Goal: Transaction & Acquisition: Subscribe to service/newsletter

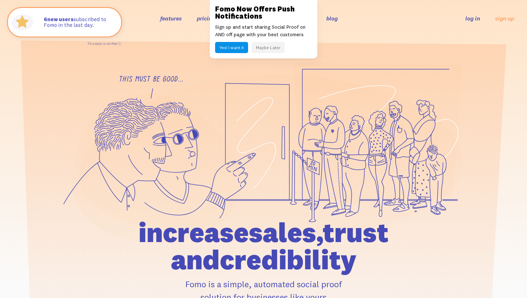
click at [239, 47] on button "Yes! I want it" at bounding box center [231, 47] width 33 height 11
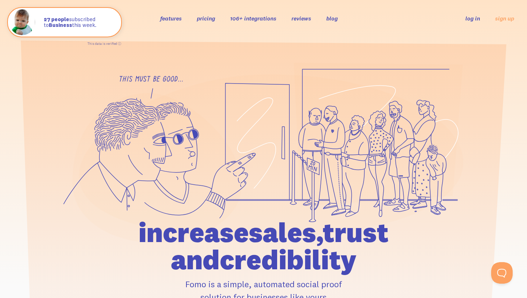
click at [207, 20] on link "pricing" at bounding box center [206, 18] width 18 height 7
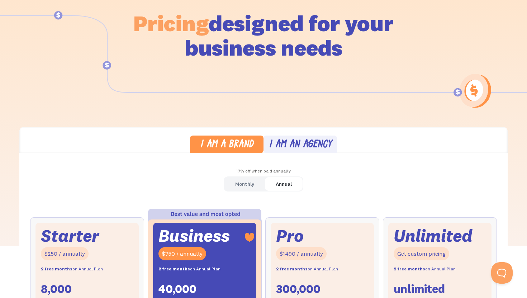
scroll to position [55, 0]
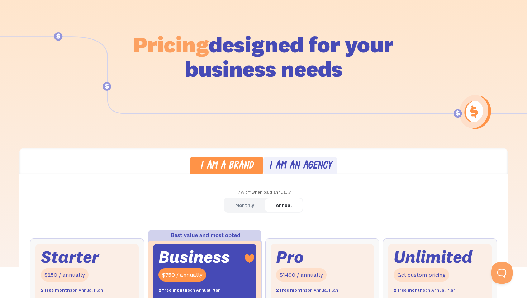
click at [306, 164] on div "I am an agency" at bounding box center [300, 166] width 63 height 10
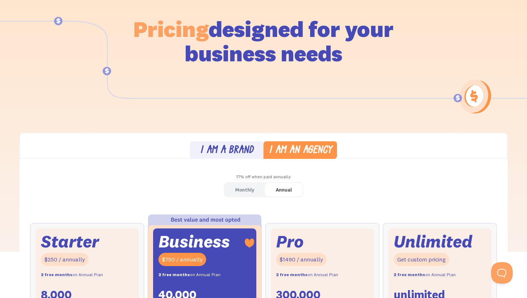
scroll to position [76, 0]
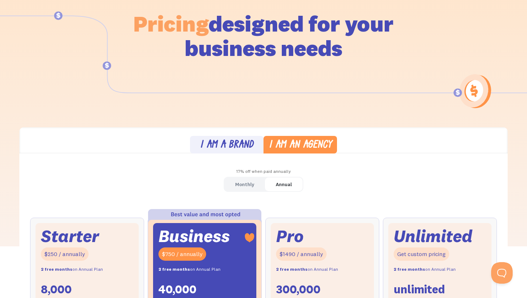
click at [251, 184] on div "Monthly" at bounding box center [244, 184] width 19 height 10
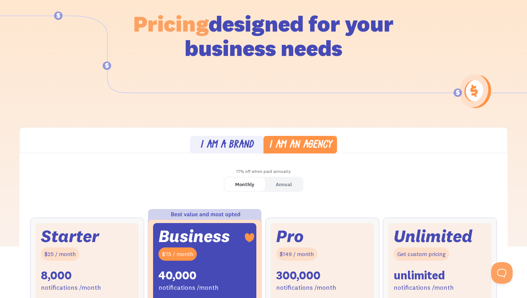
click at [246, 138] on link "I am a brand" at bounding box center [226, 145] width 73 height 18
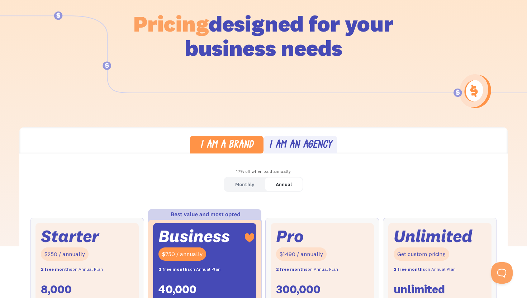
scroll to position [0, 0]
